Goal: Information Seeking & Learning: Learn about a topic

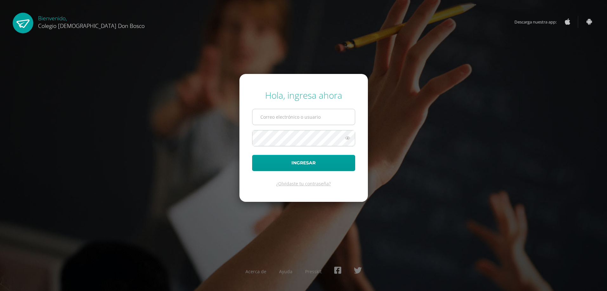
click at [294, 122] on input "text" at bounding box center [304, 117] width 102 height 16
type input "e.samayoa.1adb@gmail.com"
click at [252, 155] on button "Ingresar" at bounding box center [303, 163] width 103 height 16
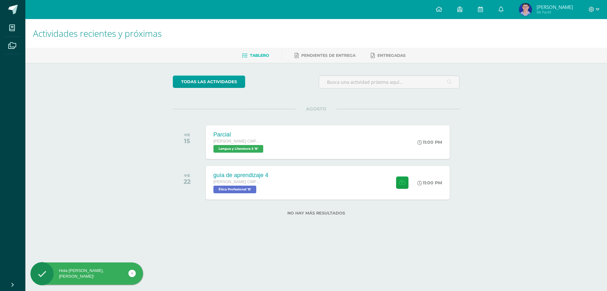
click at [473, 146] on div "Actividades recientes y próximas Tablero Pendientes de entrega Entregadas todas…" at bounding box center [316, 127] width 582 height 217
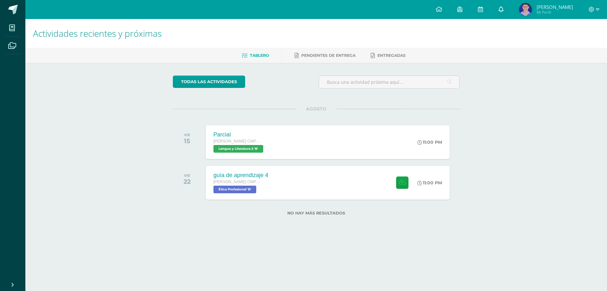
click at [506, 14] on link at bounding box center [501, 9] width 20 height 19
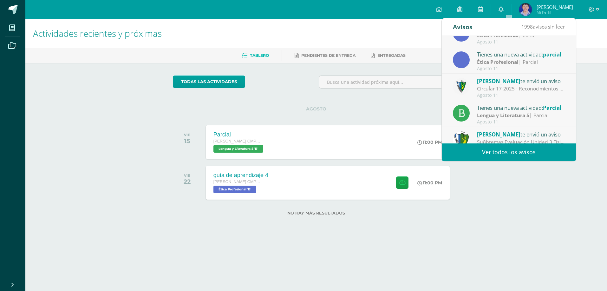
scroll to position [106, 0]
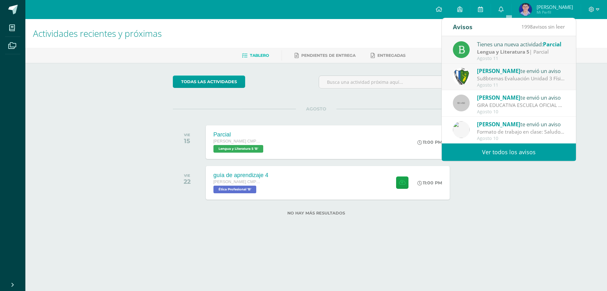
click at [516, 148] on link "Ver todos los avisos" at bounding box center [509, 151] width 134 height 17
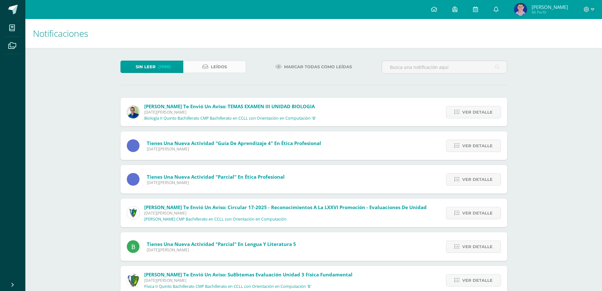
click at [227, 70] on span "Leídos" at bounding box center [219, 67] width 16 height 12
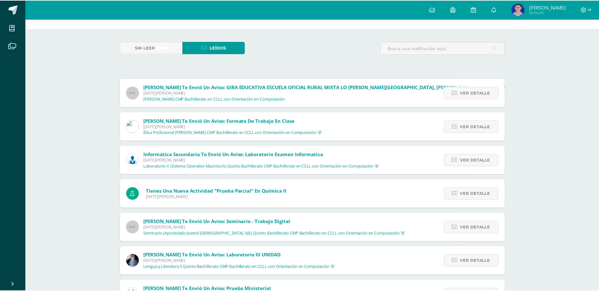
scroll to position [14, 0]
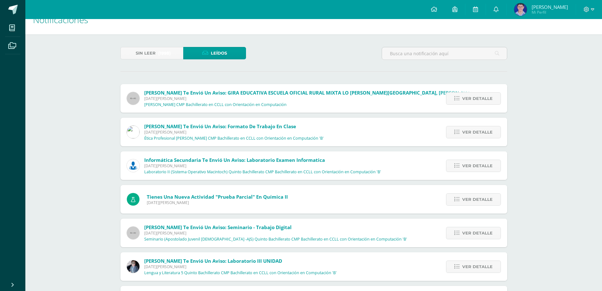
drag, startPoint x: 458, startPoint y: 170, endPoint x: 458, endPoint y: 176, distance: 6.0
click at [458, 176] on div "Ver detalle" at bounding box center [472, 165] width 71 height 29
click at [459, 157] on div "Ver detalle" at bounding box center [472, 165] width 71 height 29
click at [460, 169] on link "Ver detalle" at bounding box center [473, 166] width 55 height 12
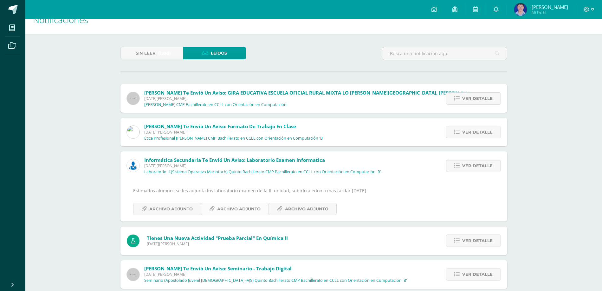
click at [241, 207] on span "Archivo Adjunto" at bounding box center [238, 209] width 43 height 12
click at [193, 210] on link "Archivo Adjunto" at bounding box center [167, 209] width 68 height 12
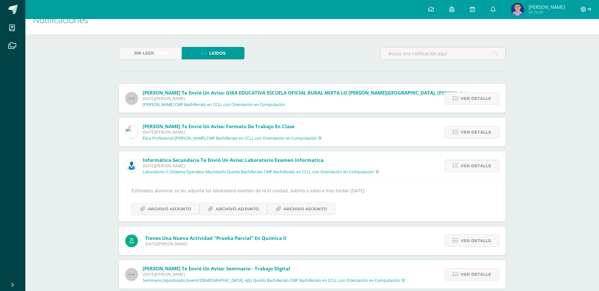
click at [583, 12] on icon at bounding box center [583, 9] width 5 height 5
click at [563, 46] on span "Cerrar sesión" at bounding box center [570, 43] width 29 height 6
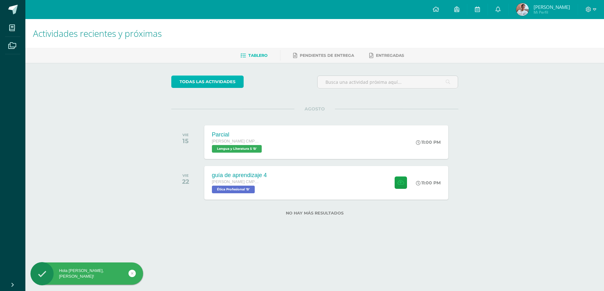
click at [203, 84] on link "todas las Actividades" at bounding box center [207, 82] width 72 height 12
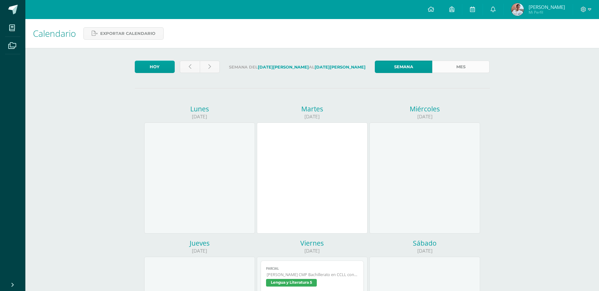
click at [457, 68] on link "Mes" at bounding box center [460, 67] width 57 height 12
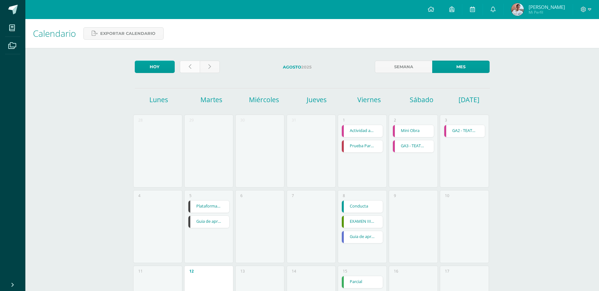
click at [189, 64] on icon at bounding box center [190, 66] width 3 height 5
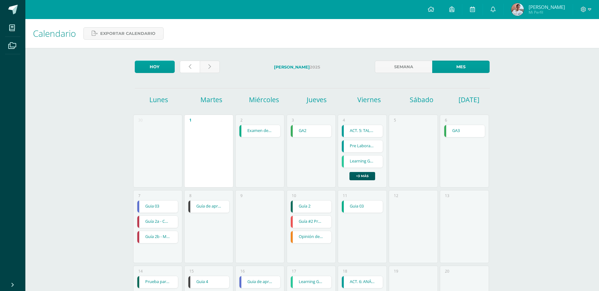
click at [189, 64] on icon at bounding box center [190, 66] width 3 height 5
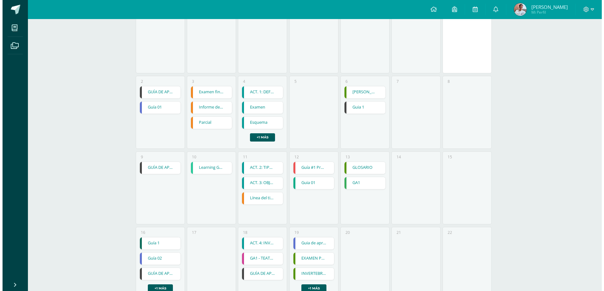
scroll to position [127, 0]
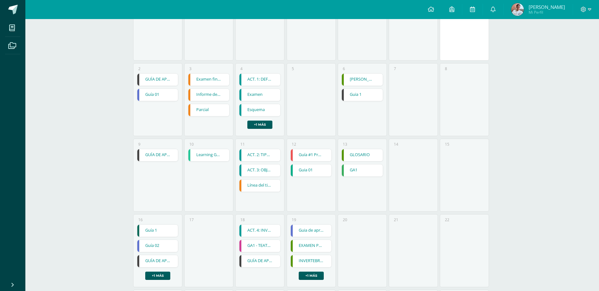
click at [150, 157] on link "GUÍA DE APRENDIZAJE 2" at bounding box center [157, 155] width 41 height 12
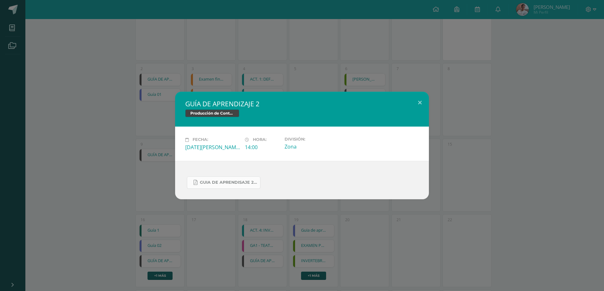
click at [246, 184] on span "Guia de aprendisaje 2 unidad 3.pdf" at bounding box center [228, 182] width 57 height 5
